Goal: Information Seeking & Learning: Learn about a topic

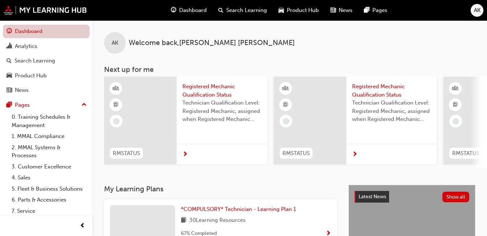
click at [69, 32] on link "Dashboard" at bounding box center [46, 31] width 87 height 13
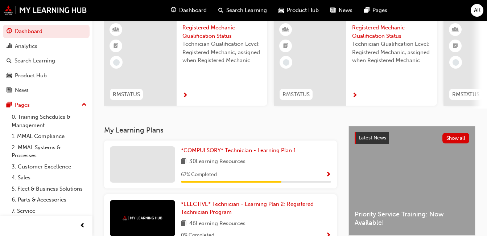
scroll to position [36, 0]
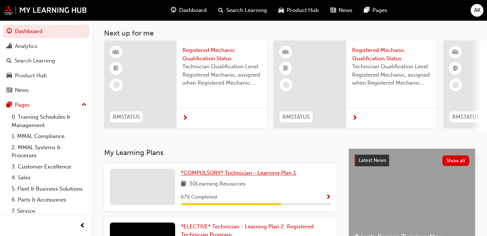
click at [253, 173] on span "*COMPULSORY* Technician - Learning Plan 1" at bounding box center [238, 172] width 115 height 7
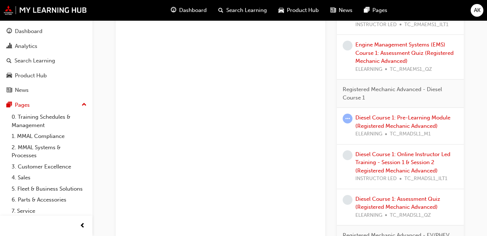
scroll to position [508, 0]
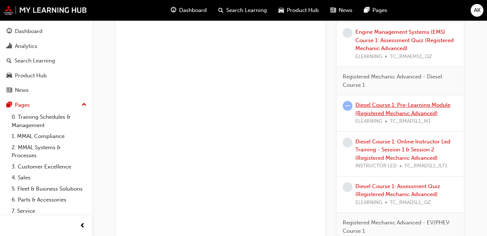
click at [404, 111] on link "Diesel Course 1: Pre-Learning Module (Registered Mechanic Advanced)" at bounding box center [402, 109] width 95 height 15
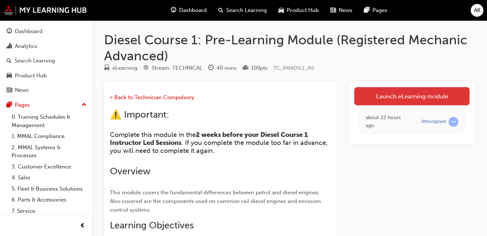
click at [397, 100] on link "Launch eLearning module" at bounding box center [411, 96] width 115 height 18
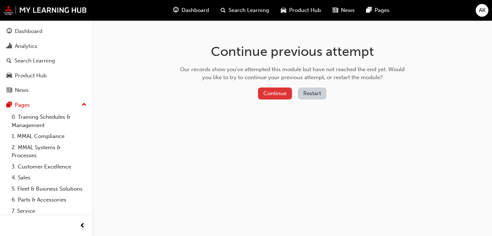
click at [270, 93] on button "Continue" at bounding box center [275, 93] width 34 height 12
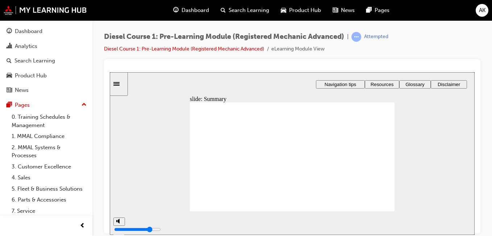
type input "80"
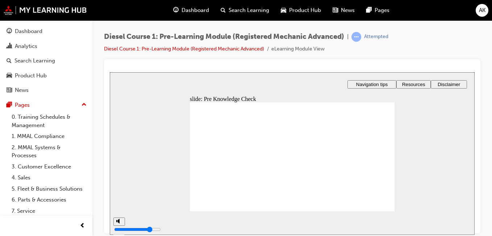
radio input "true"
checkbox input "true"
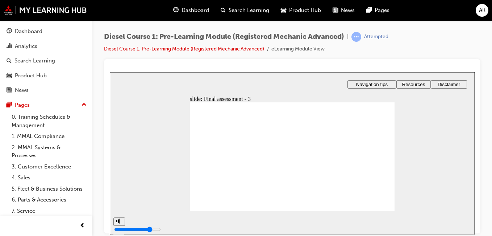
checkbox input "true"
radio input "true"
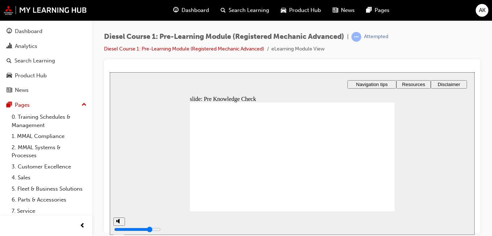
radio input "true"
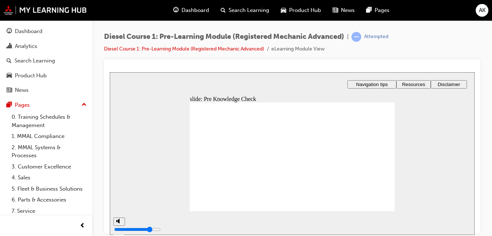
radio input "true"
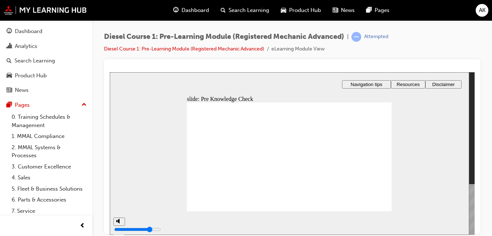
type input "89"
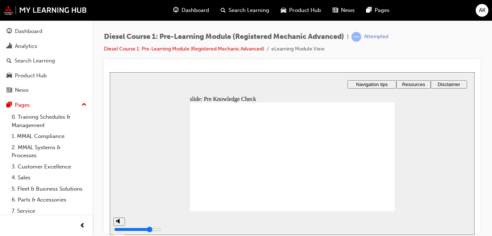
radio input "true"
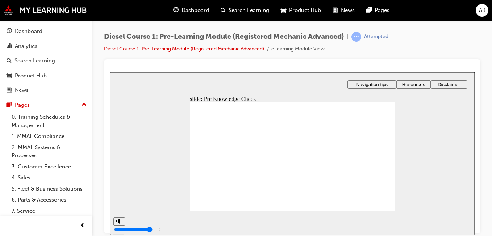
radio input "true"
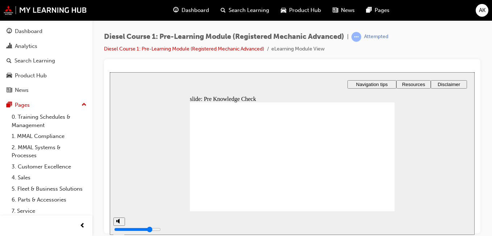
radio input "true"
checkbox input "true"
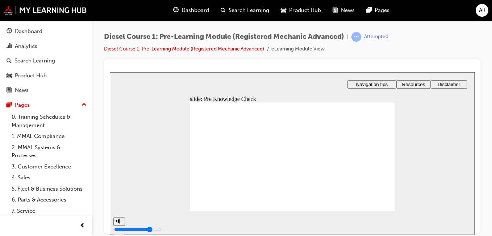
radio input "true"
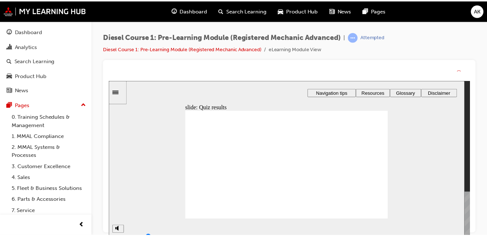
type input "99"
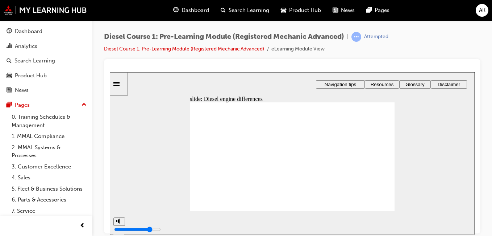
drag, startPoint x: 364, startPoint y: 152, endPoint x: 318, endPoint y: 136, distance: 48.4
drag, startPoint x: 362, startPoint y: 172, endPoint x: 308, endPoint y: 156, distance: 55.8
drag, startPoint x: 363, startPoint y: 133, endPoint x: 320, endPoint y: 167, distance: 55.2
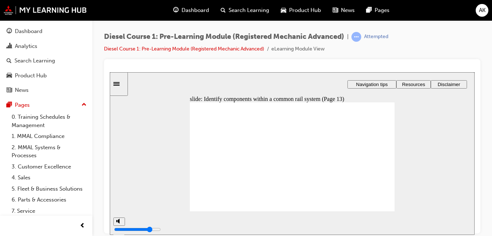
drag, startPoint x: 319, startPoint y: 141, endPoint x: 222, endPoint y: 151, distance: 98.1
drag, startPoint x: 318, startPoint y: 155, endPoint x: 242, endPoint y: 172, distance: 78.0
drag, startPoint x: 322, startPoint y: 166, endPoint x: 253, endPoint y: 174, distance: 69.5
drag, startPoint x: 305, startPoint y: 173, endPoint x: 268, endPoint y: 153, distance: 41.7
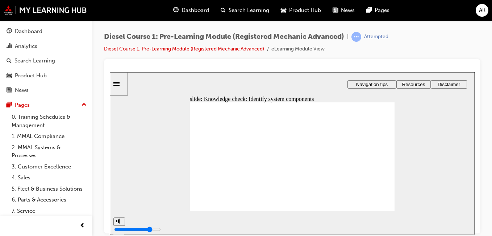
drag, startPoint x: 318, startPoint y: 144, endPoint x: 261, endPoint y: 158, distance: 59.1
drag, startPoint x: 362, startPoint y: 154, endPoint x: 288, endPoint y: 178, distance: 78.1
drag, startPoint x: 220, startPoint y: 158, endPoint x: 269, endPoint y: 166, distance: 48.8
drag, startPoint x: 332, startPoint y: 167, endPoint x: 219, endPoint y: 176, distance: 113.5
drag, startPoint x: 314, startPoint y: 176, endPoint x: 251, endPoint y: 176, distance: 63.1
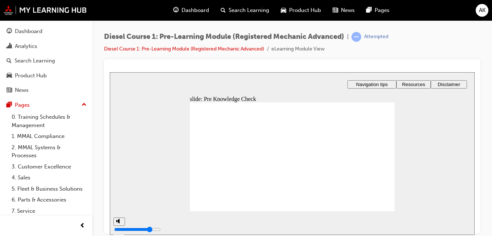
radio input "true"
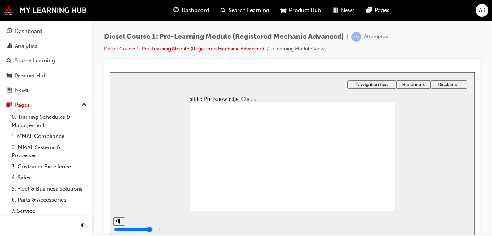
type input "86"
radio input "true"
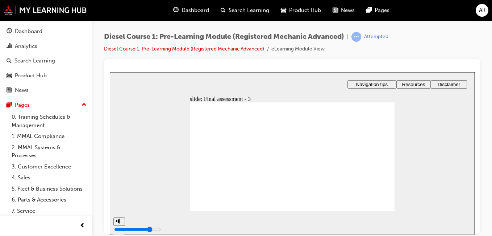
checkbox input "true"
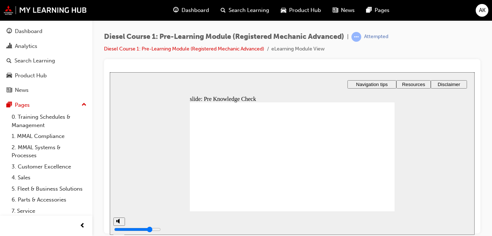
radio input "true"
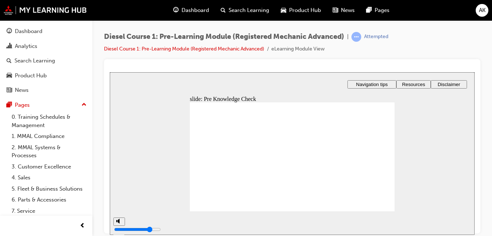
type input "92"
radio input "true"
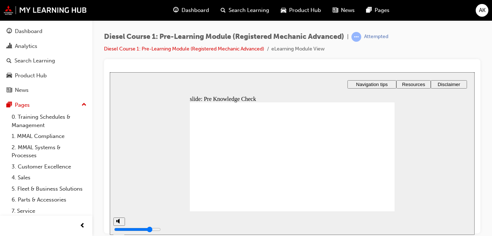
radio input "true"
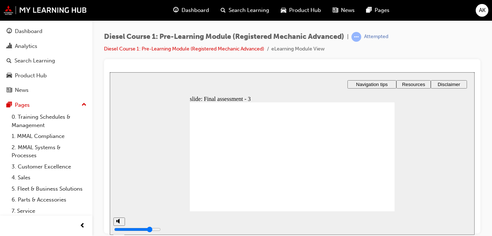
checkbox input "true"
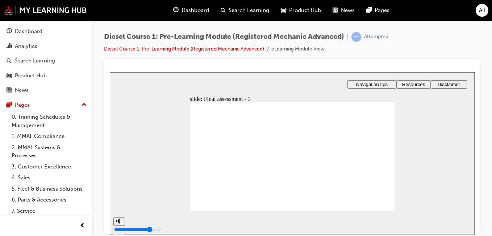
checkbox input "true"
radio input "true"
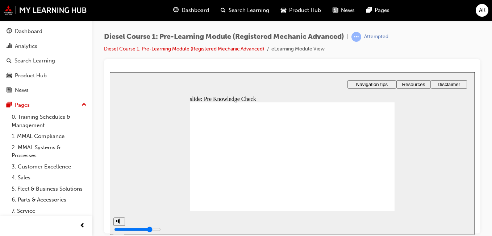
type input "99"
radio input "true"
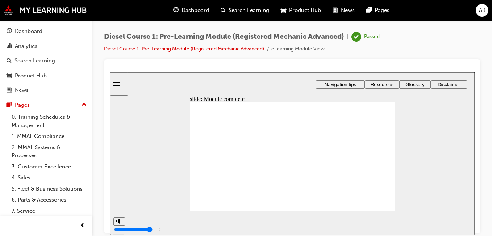
type input "100"
